Goal: Check status: Check status

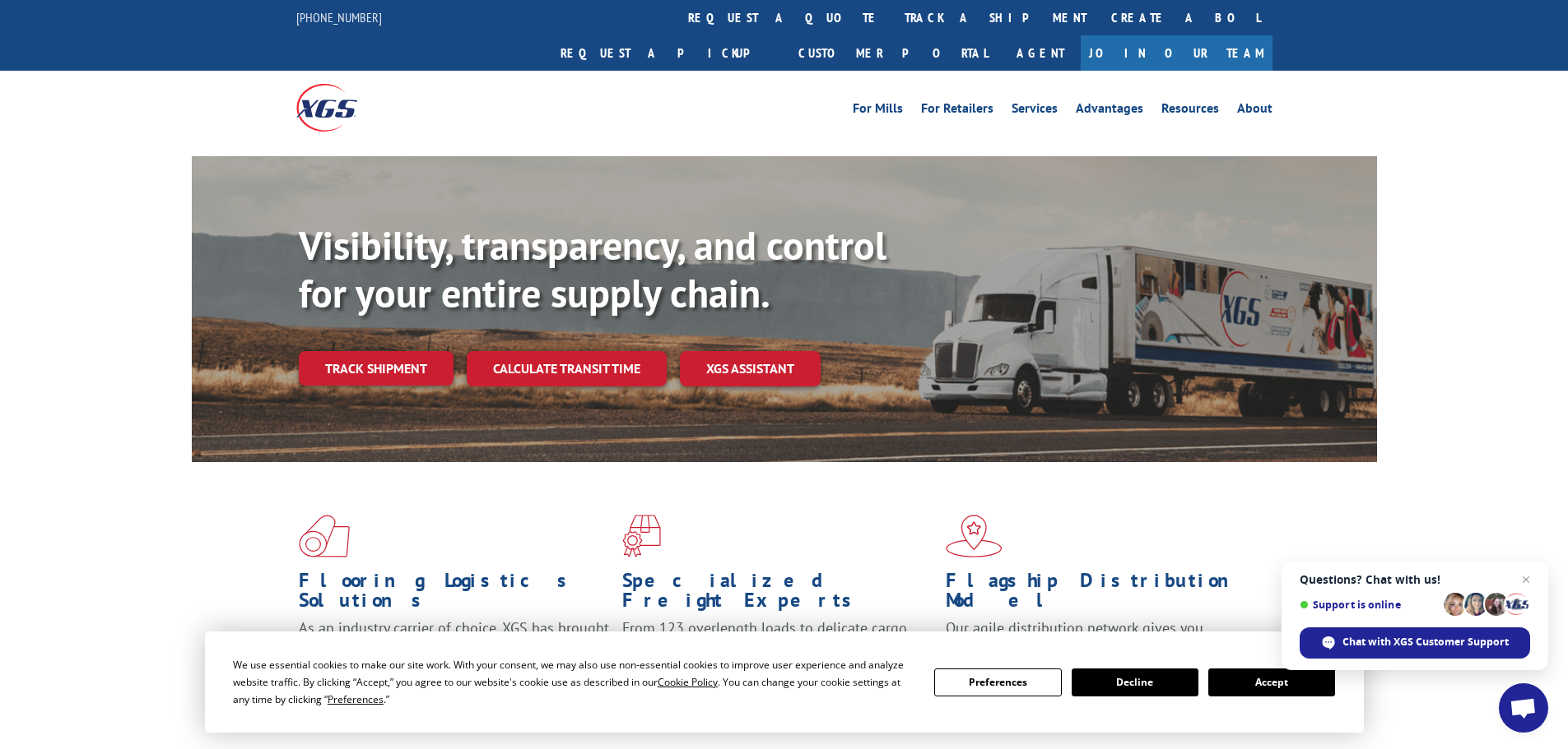
click at [357, 352] on link "Track shipment" at bounding box center [376, 369] width 155 height 35
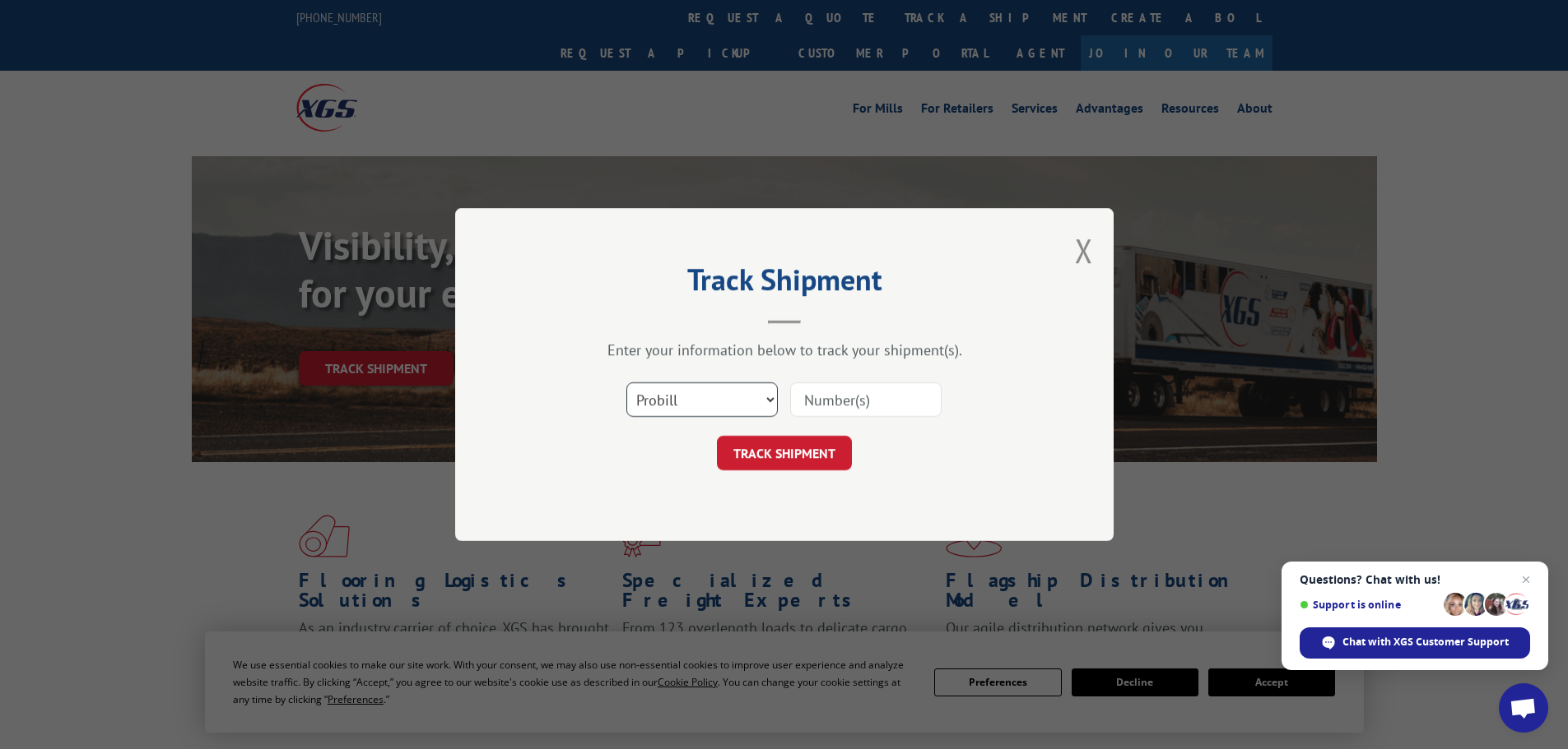
click at [680, 400] on select "Select category... Probill BOL PO" at bounding box center [702, 400] width 152 height 35
select select "bol"
click at [626, 383] on select "Select category... Probill BOL PO" at bounding box center [702, 400] width 152 height 35
click at [838, 399] on input at bounding box center [865, 400] width 152 height 35
click at [821, 391] on input at bounding box center [865, 400] width 152 height 35
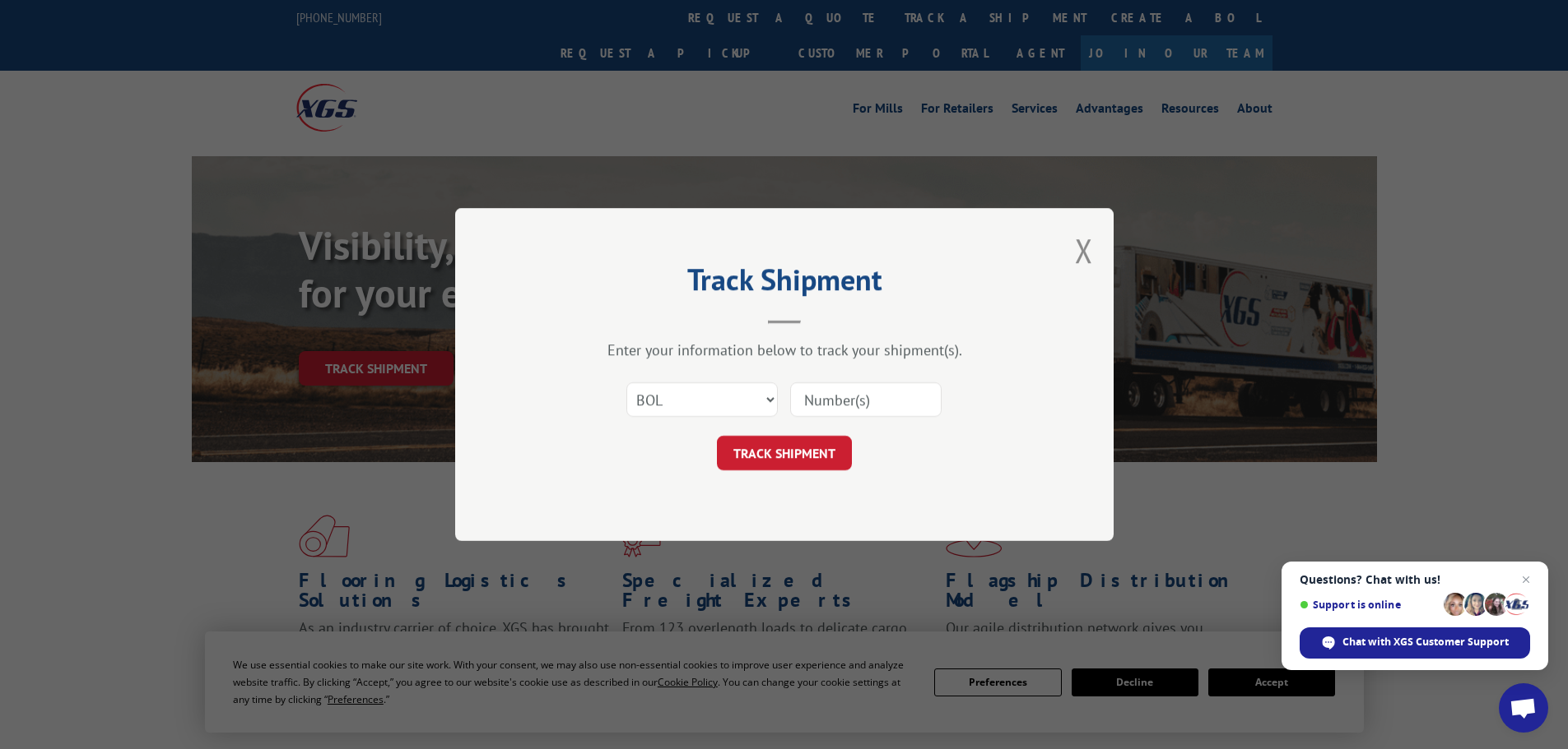
paste input "645148"
type input "645148"
click at [805, 448] on button "TRACK SHIPMENT" at bounding box center [784, 454] width 135 height 35
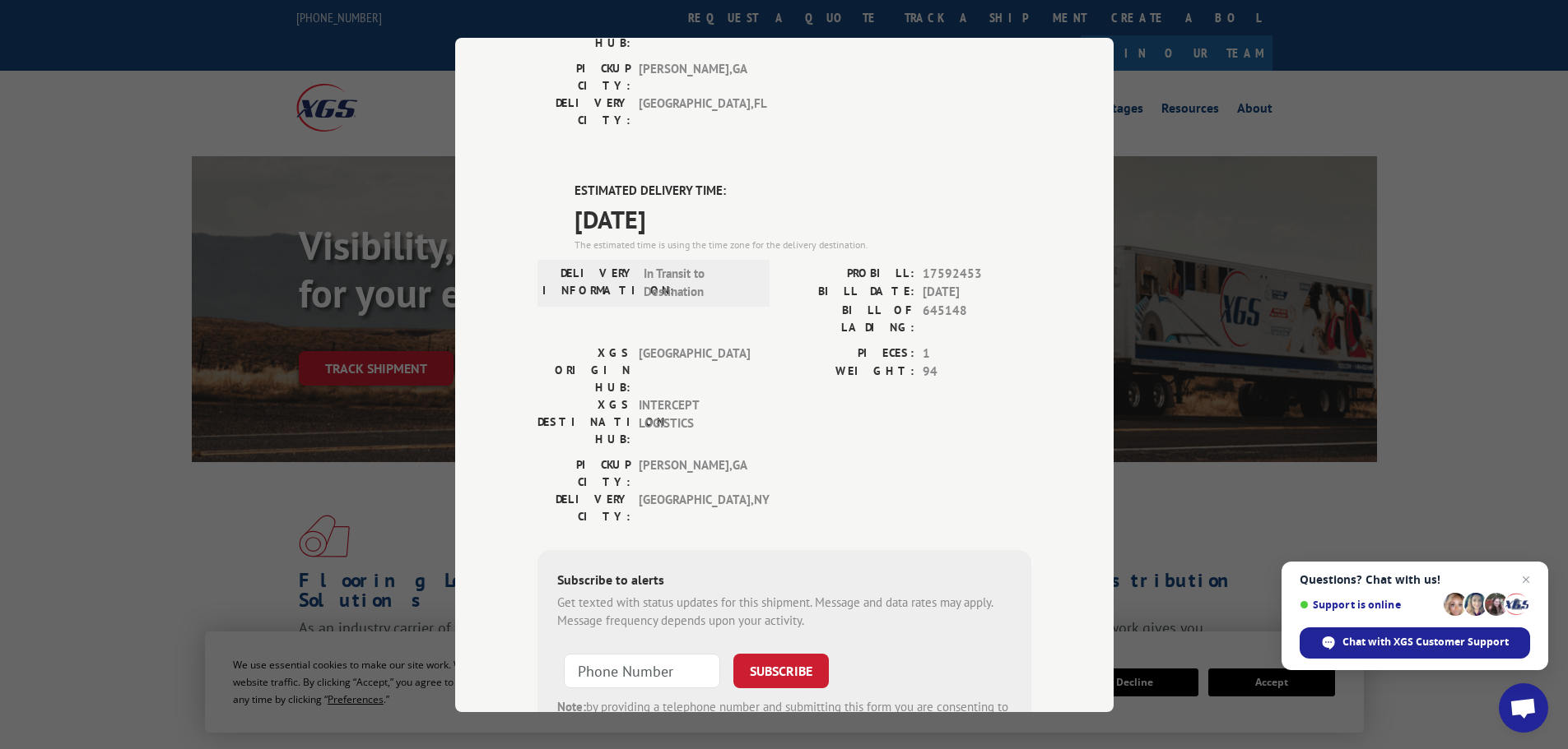
scroll to position [356, 0]
click at [589, 649] on input "+1 (___) ___-____" at bounding box center [642, 666] width 157 height 35
type input "+1 (718) 404-2328"
click at [770, 649] on button "SUBSCRIBE" at bounding box center [781, 666] width 95 height 35
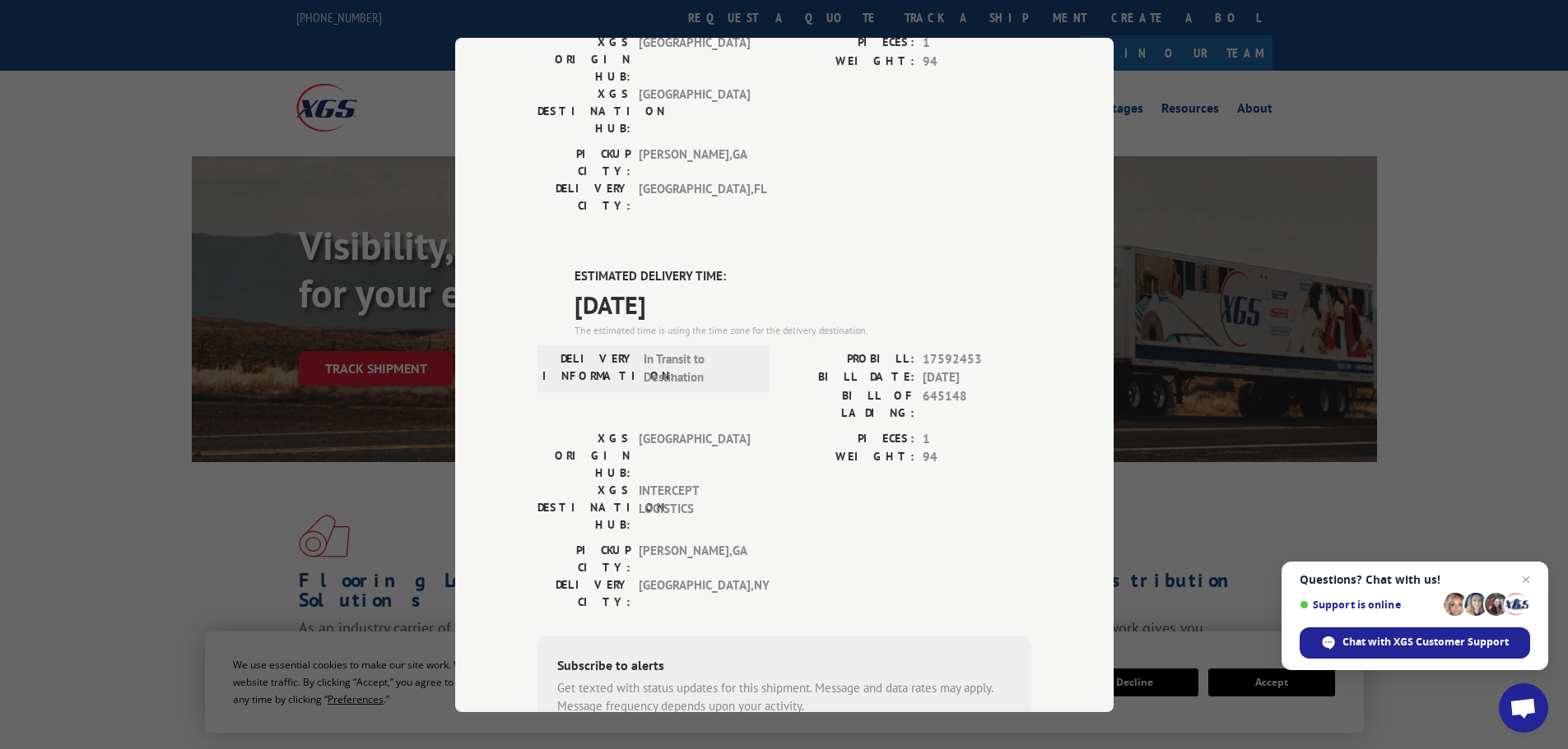
scroll to position [233, 0]
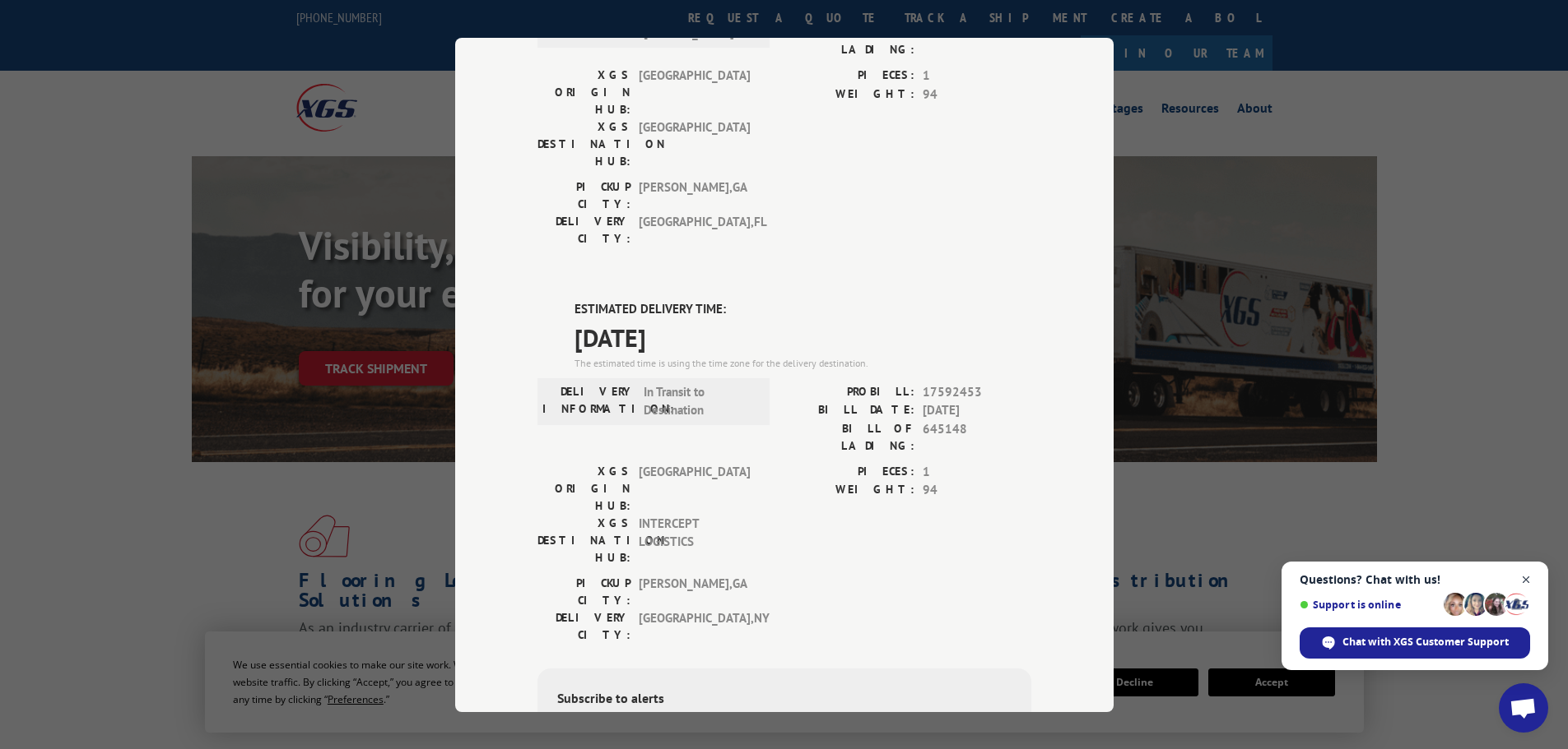
click at [1533, 577] on span "Open chat" at bounding box center [1526, 580] width 21 height 21
